Goal: Communication & Community: Participate in discussion

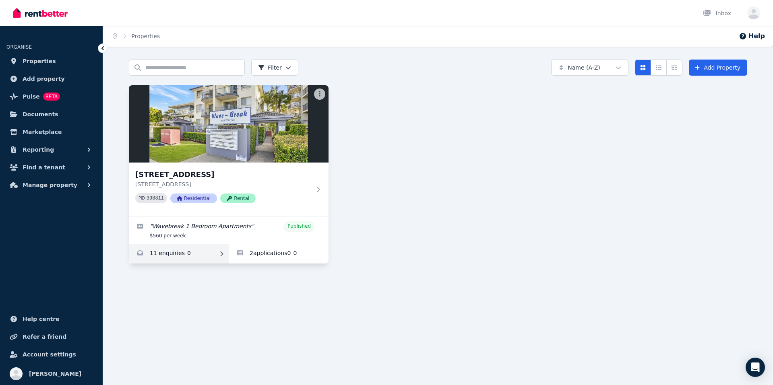
click at [192, 253] on link "Enquiries for 23/416 Marine Parade, Biggera Waters" at bounding box center [179, 253] width 100 height 19
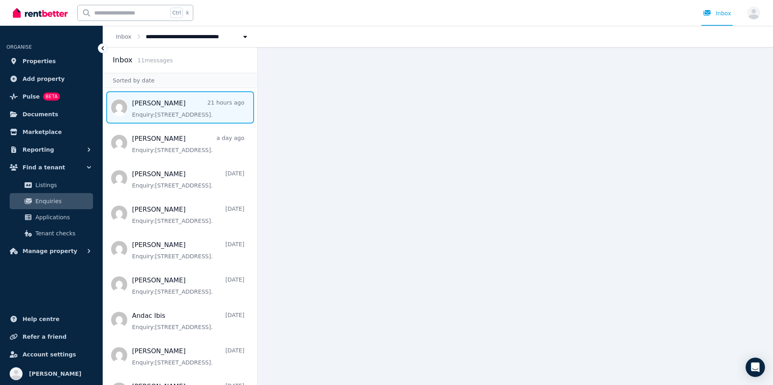
click at [191, 111] on span "Message list" at bounding box center [180, 107] width 154 height 32
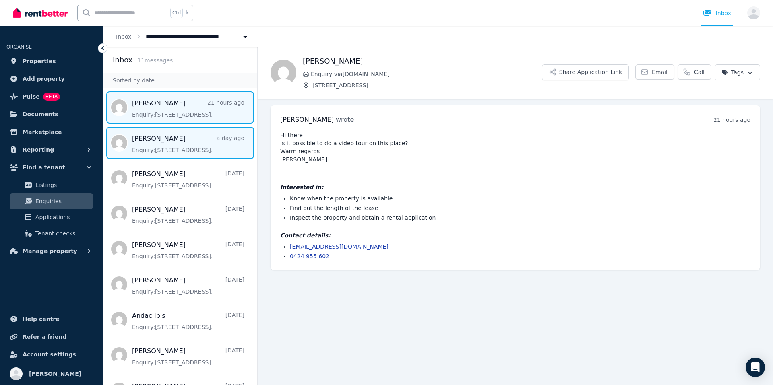
click at [139, 148] on span "Message list" at bounding box center [180, 143] width 154 height 32
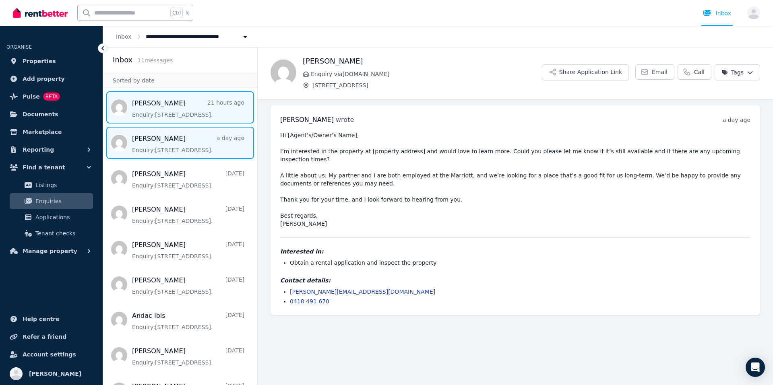
click at [157, 99] on span "Message list" at bounding box center [180, 107] width 154 height 32
